Goal: Information Seeking & Learning: Check status

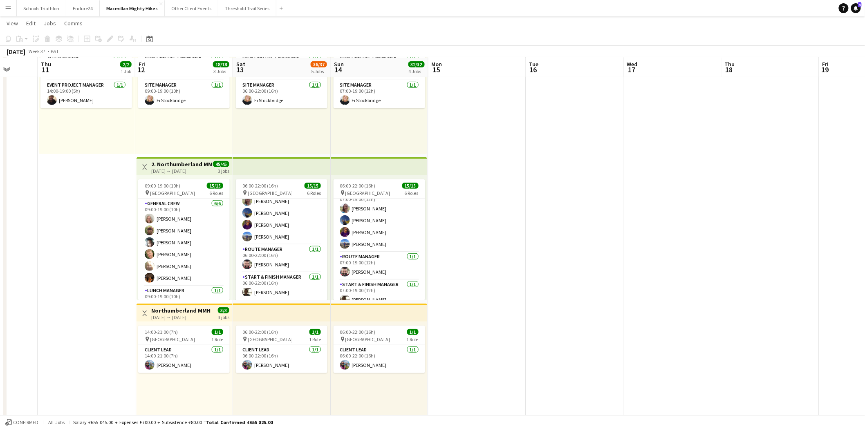
scroll to position [172, 0]
click at [2, 2] on button "Menu" at bounding box center [8, 8] width 16 height 16
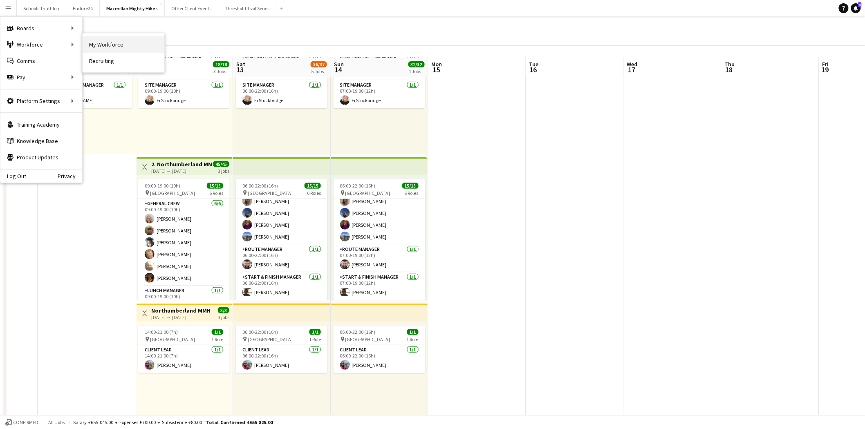
click at [128, 50] on link "My Workforce" at bounding box center [124, 44] width 82 height 16
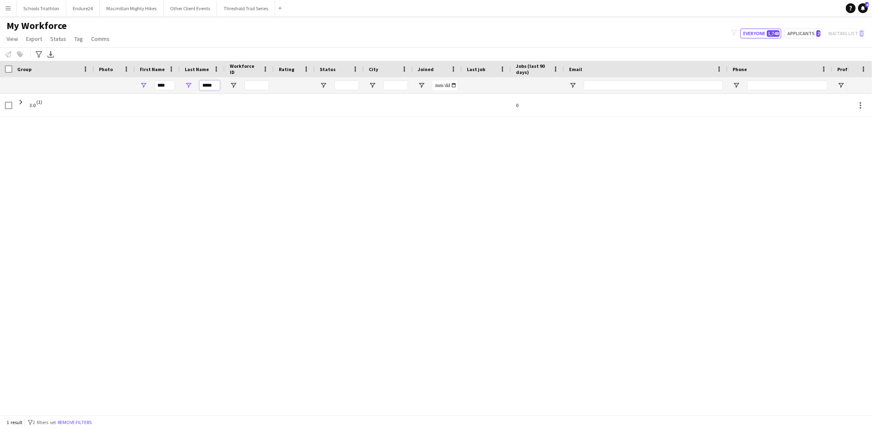
click at [205, 88] on input "*****" at bounding box center [209, 86] width 20 height 10
click at [160, 84] on input "****" at bounding box center [164, 86] width 20 height 10
type input "*****"
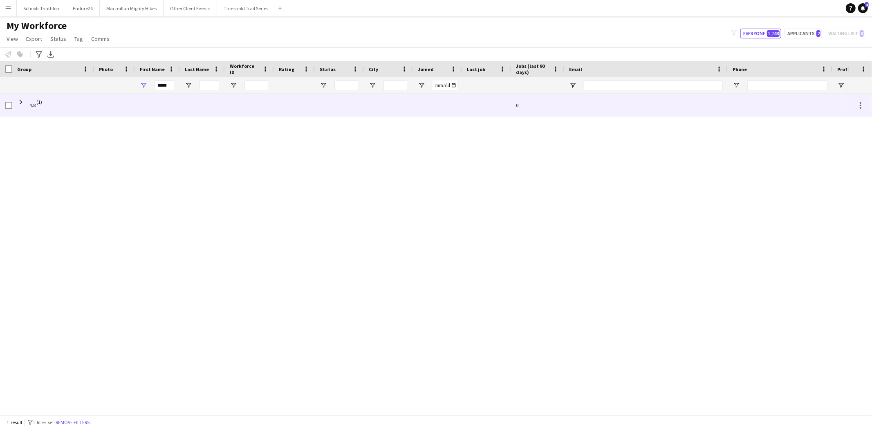
click at [107, 114] on div at bounding box center [114, 105] width 41 height 22
click at [19, 100] on span at bounding box center [20, 101] width 7 height 7
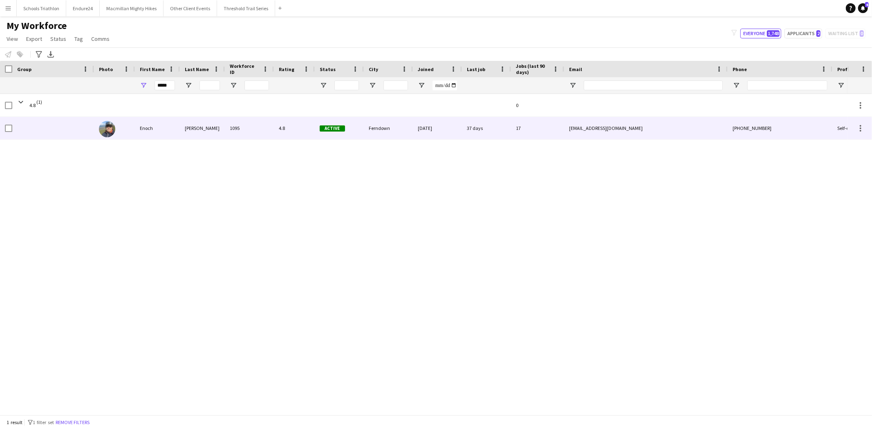
click at [139, 134] on div "Enoch" at bounding box center [157, 128] width 45 height 22
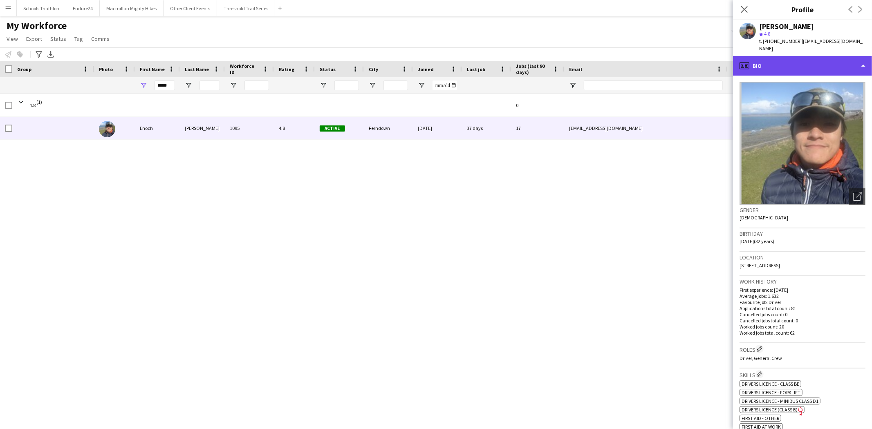
click at [820, 56] on div "profile Bio" at bounding box center [802, 66] width 139 height 20
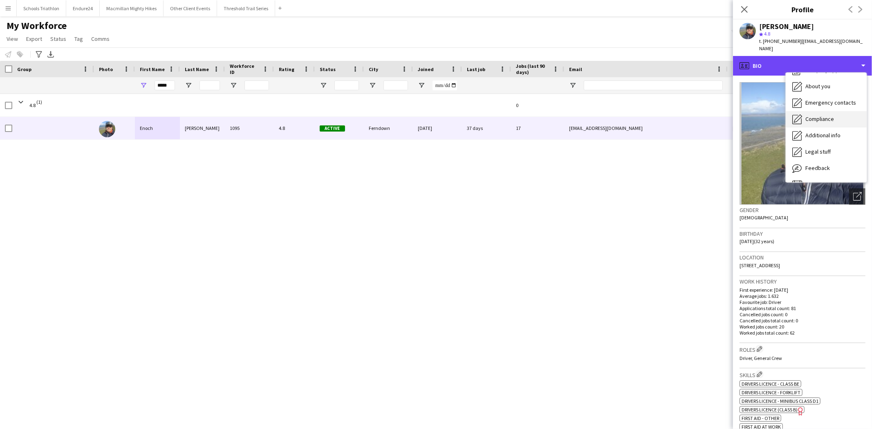
scroll to position [44, 0]
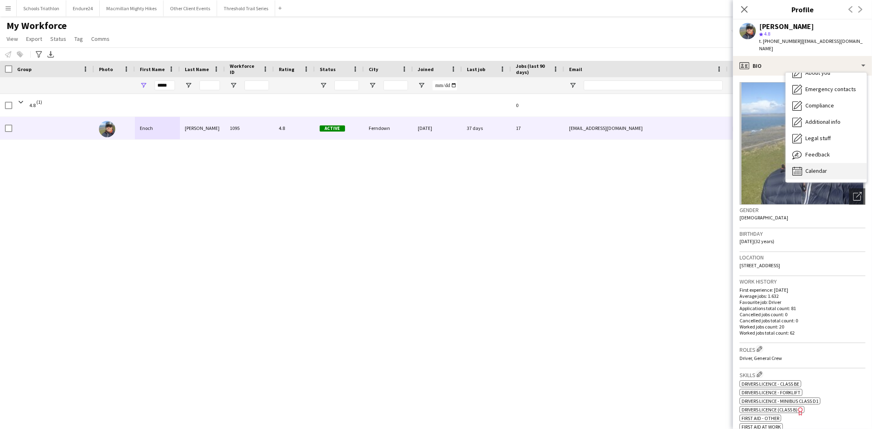
click at [819, 170] on div "Calendar Calendar" at bounding box center [825, 171] width 81 height 16
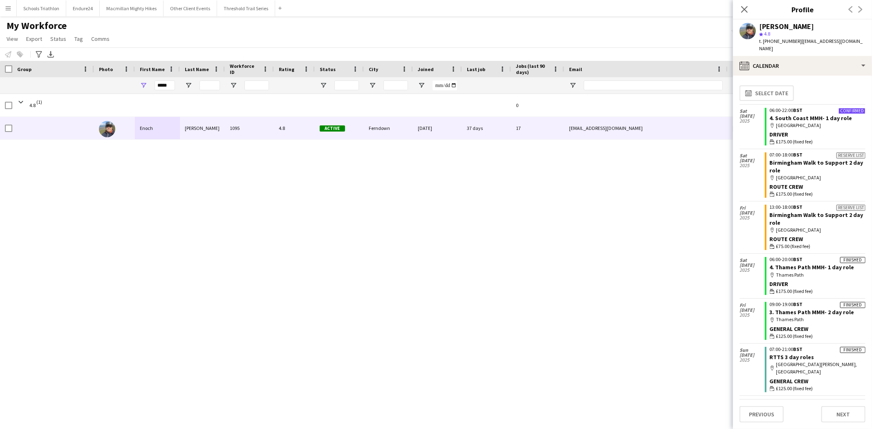
drag, startPoint x: 743, startPoint y: 6, endPoint x: 743, endPoint y: 33, distance: 27.0
click at [743, 6] on icon "Close pop-in" at bounding box center [744, 9] width 7 height 7
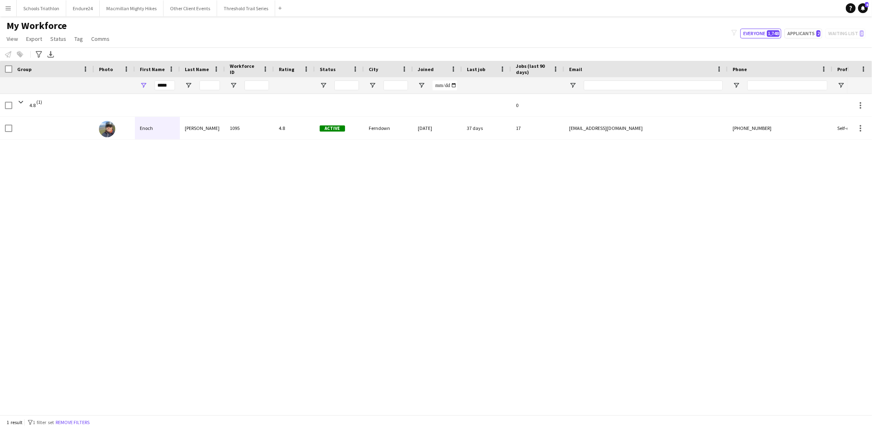
click at [868, 11] on div "Help Notifications 4" at bounding box center [859, 8] width 26 height 10
click at [864, 9] on icon at bounding box center [863, 8] width 4 height 4
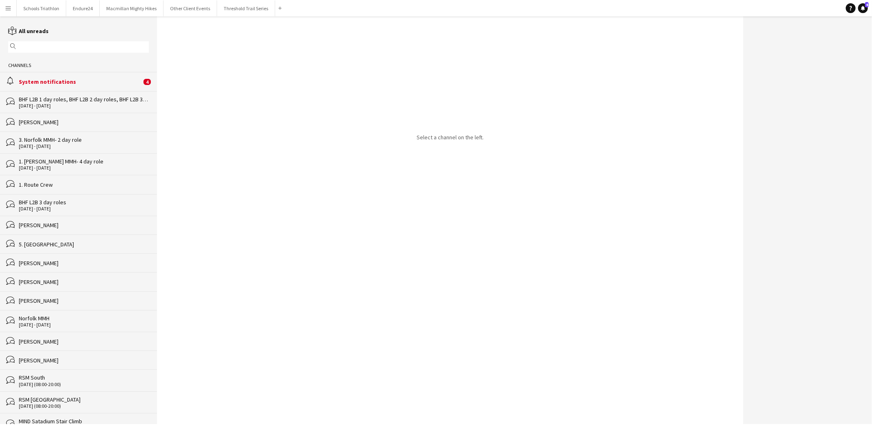
click at [130, 82] on div "System notifications" at bounding box center [80, 81] width 123 height 7
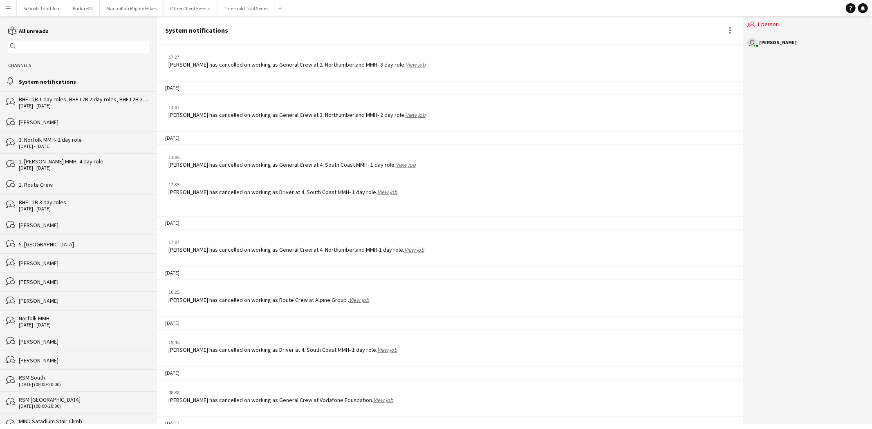
scroll to position [1054, 0]
